Goal: Information Seeking & Learning: Learn about a topic

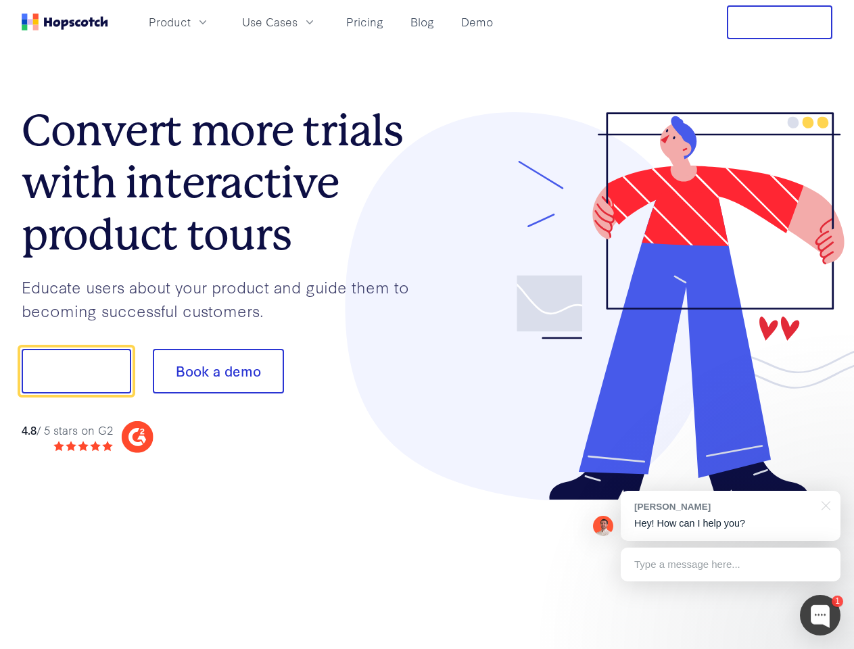
click at [427, 324] on div at bounding box center [630, 306] width 406 height 389
click at [191, 22] on span "Product" at bounding box center [170, 22] width 42 height 17
click at [297, 22] on span "Use Cases" at bounding box center [269, 22] width 55 height 17
click at [779, 22] on button "Free Trial" at bounding box center [779, 22] width 105 height 34
click at [76, 371] on button "Show me!" at bounding box center [76, 371] width 109 height 45
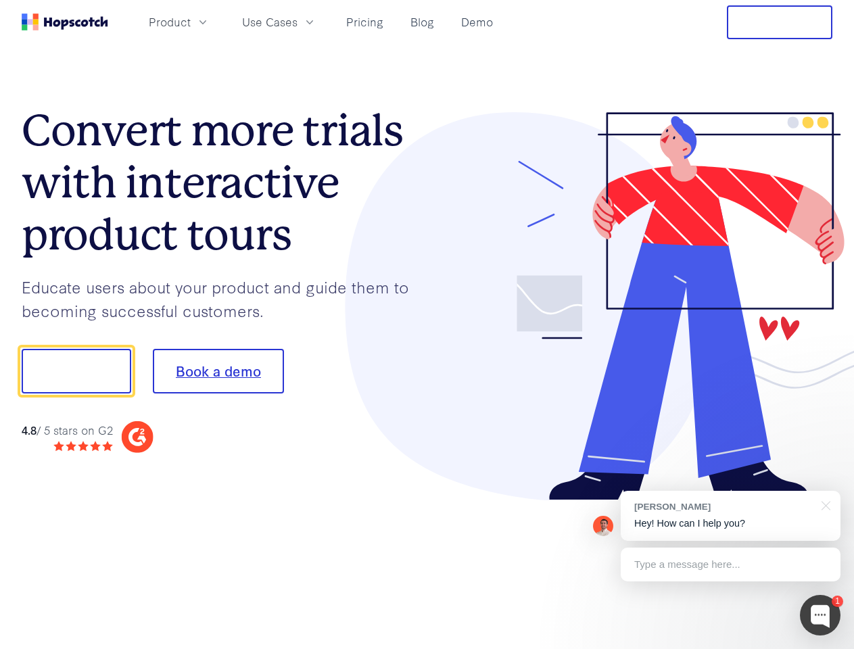
click at [218, 371] on button "Book a demo" at bounding box center [218, 371] width 131 height 45
click at [820, 615] on div at bounding box center [820, 615] width 41 height 41
click at [730, 516] on div "[PERSON_NAME] Hey! How can I help you?" at bounding box center [730, 516] width 220 height 50
click at [823, 504] on div at bounding box center [823, 505] width 34 height 28
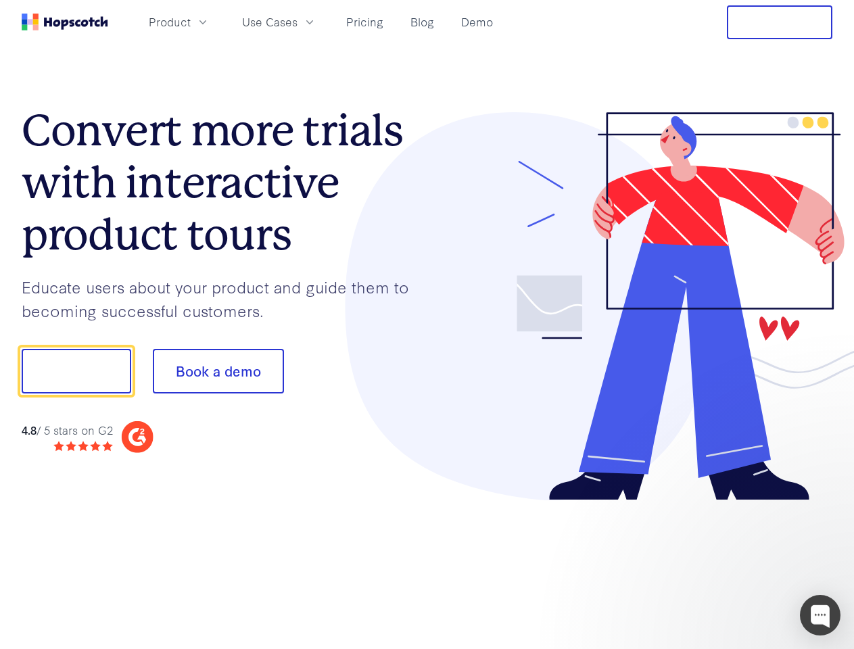
click at [730, 564] on div at bounding box center [713, 460] width 253 height 270
